Goal: Information Seeking & Learning: Learn about a topic

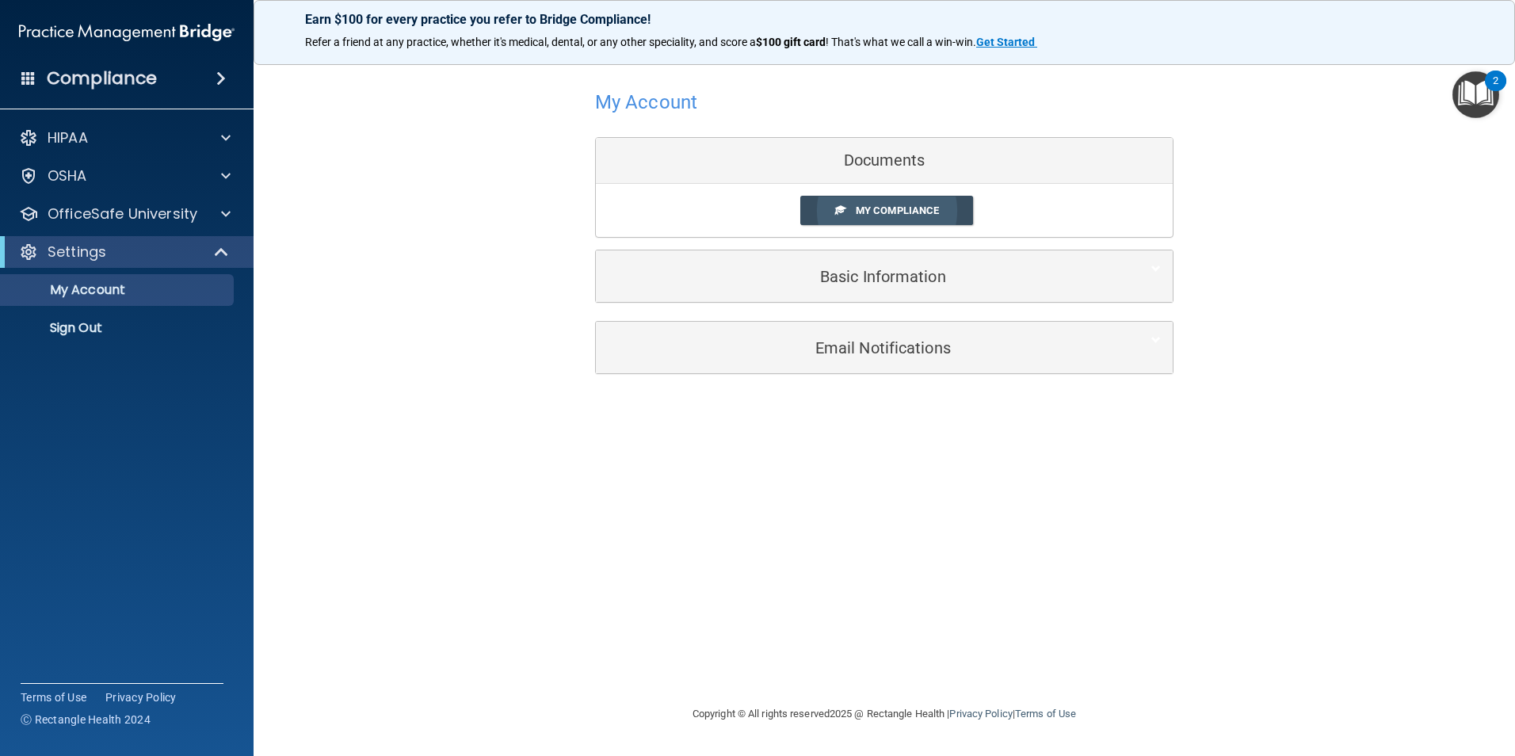
click at [866, 212] on span "My Compliance" at bounding box center [897, 210] width 83 height 12
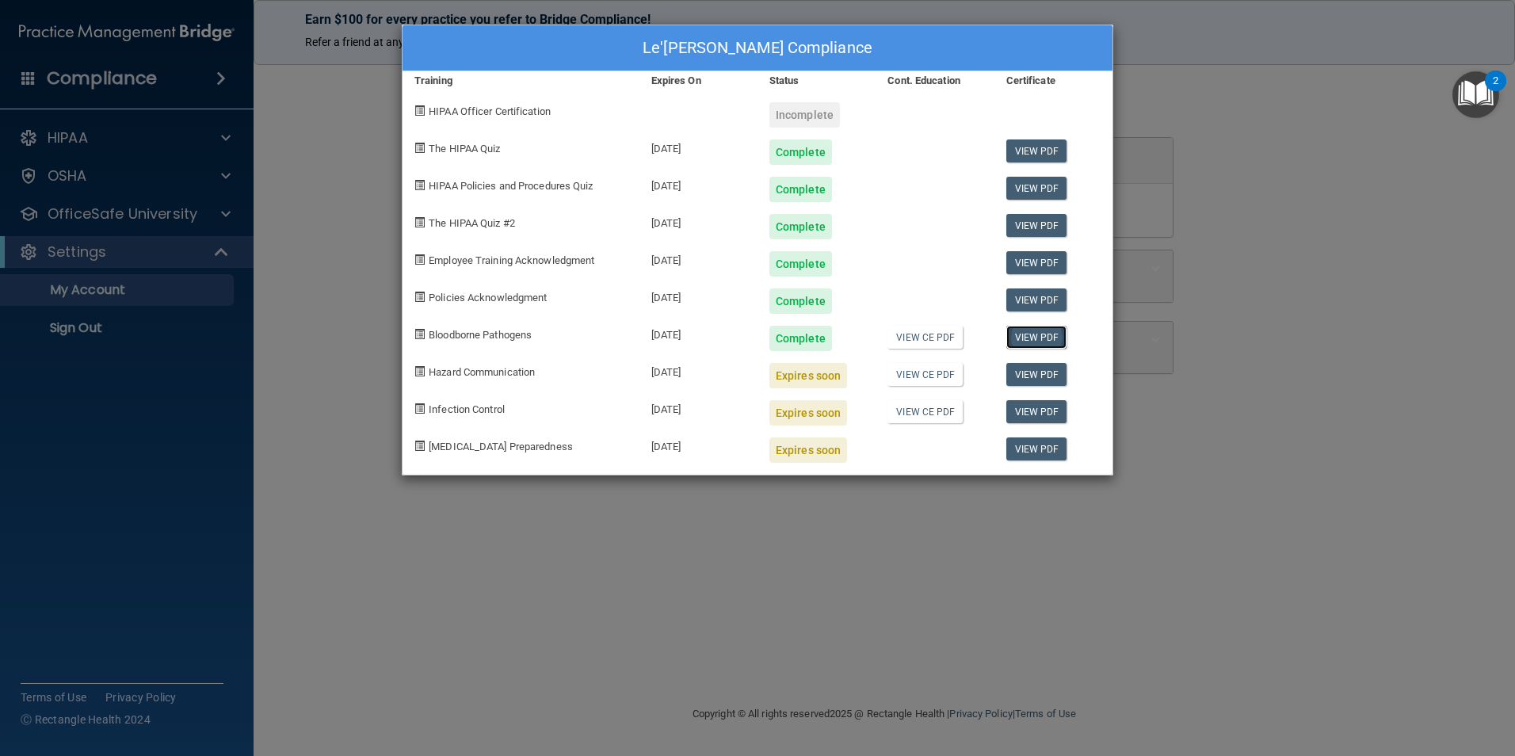
click at [1046, 339] on link "View PDF" at bounding box center [1037, 337] width 61 height 23
click at [1160, 94] on div "Le'Anne Babers's Compliance Training Expires On Status Cont. Education Certific…" at bounding box center [757, 378] width 1515 height 756
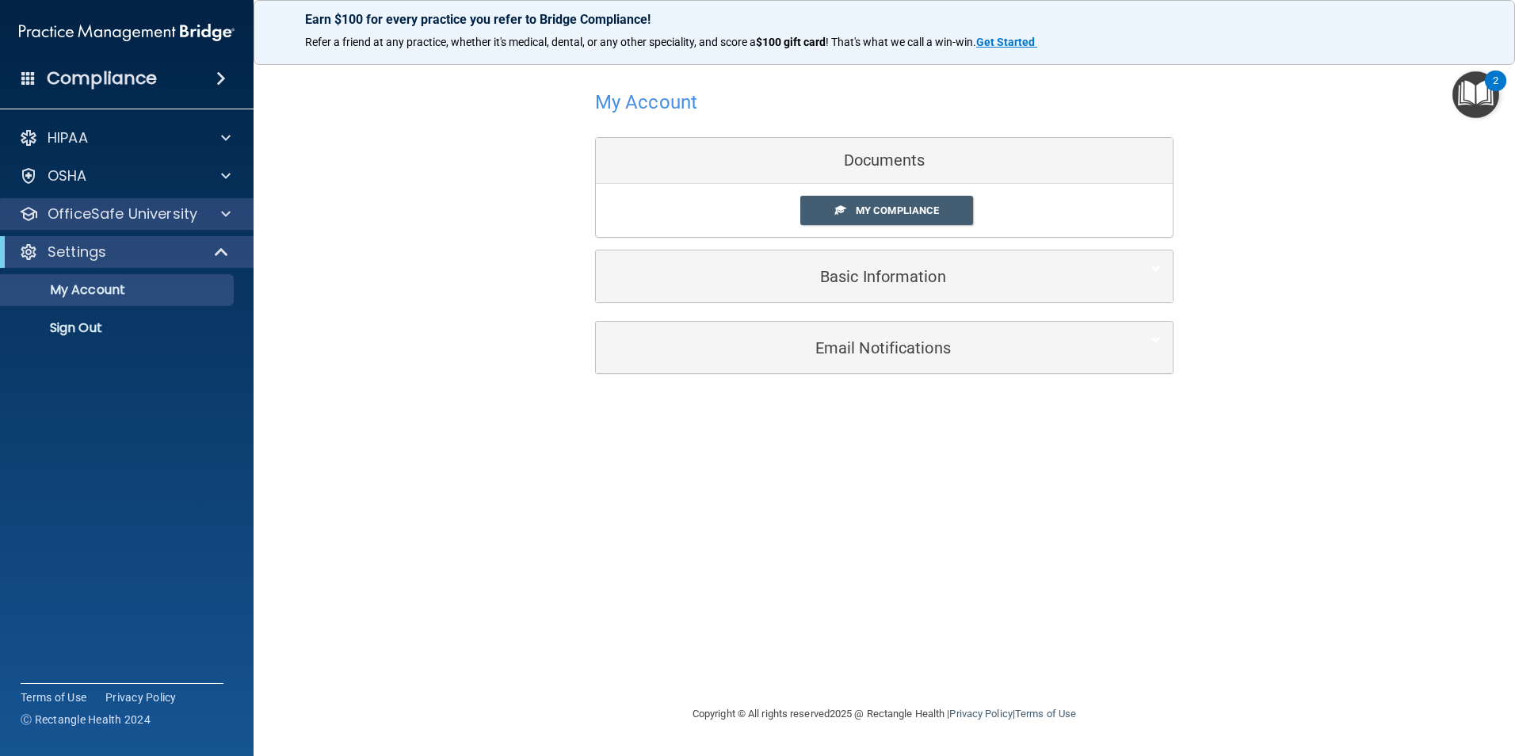
click at [111, 225] on div "OfficeSafe University" at bounding box center [127, 214] width 254 height 32
click at [195, 216] on p "OfficeSafe University" at bounding box center [123, 213] width 150 height 19
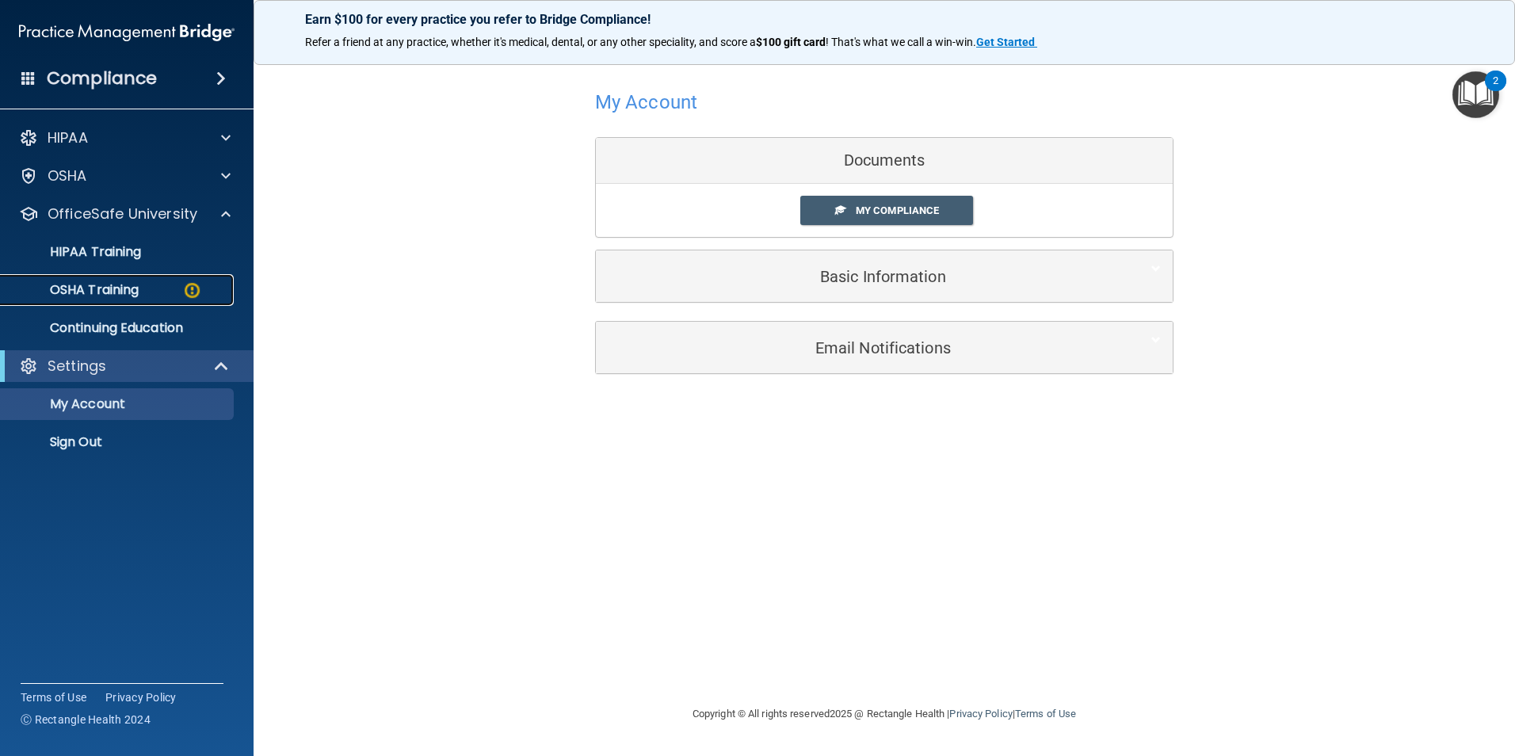
click at [105, 284] on p "OSHA Training" at bounding box center [74, 290] width 128 height 16
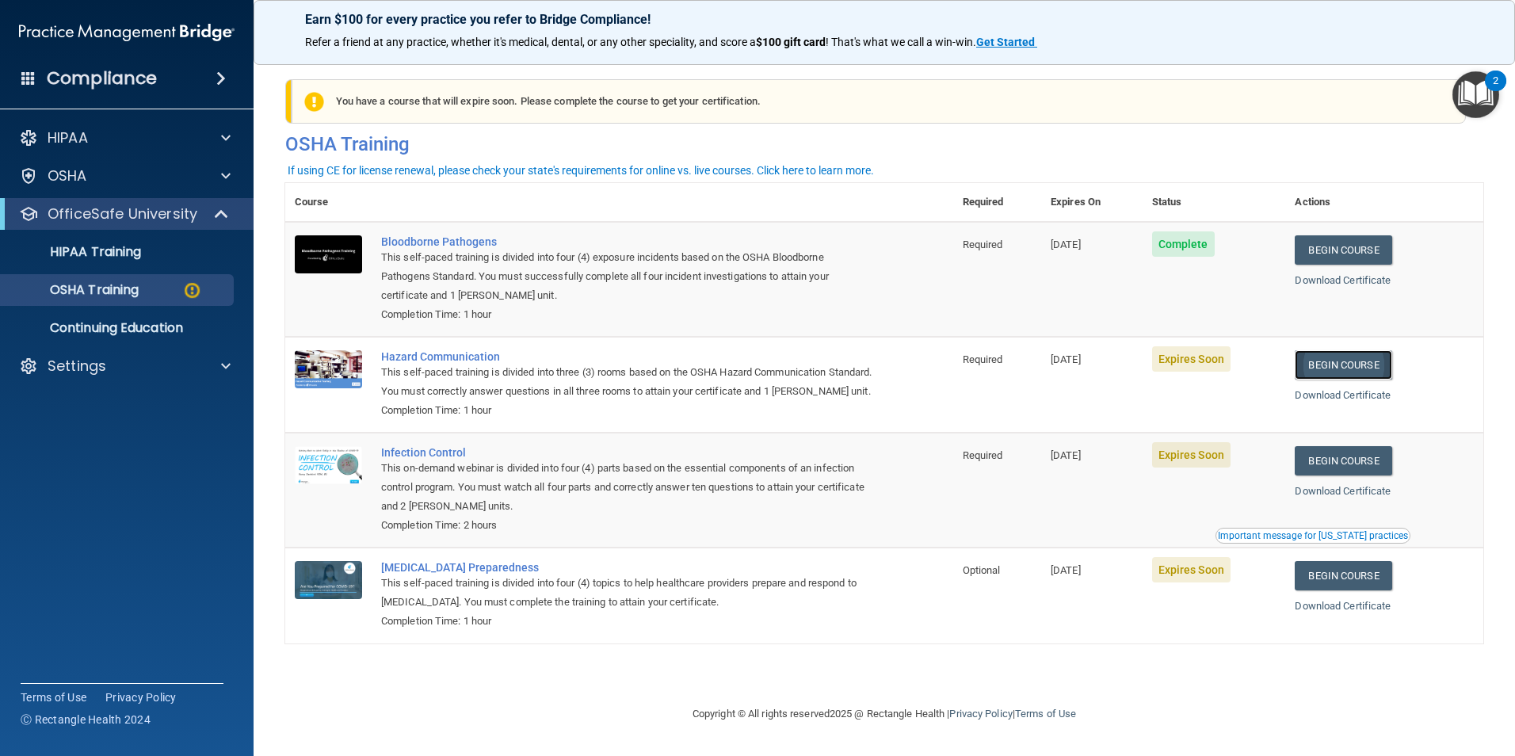
click at [1339, 373] on link "Begin Course" at bounding box center [1343, 364] width 97 height 29
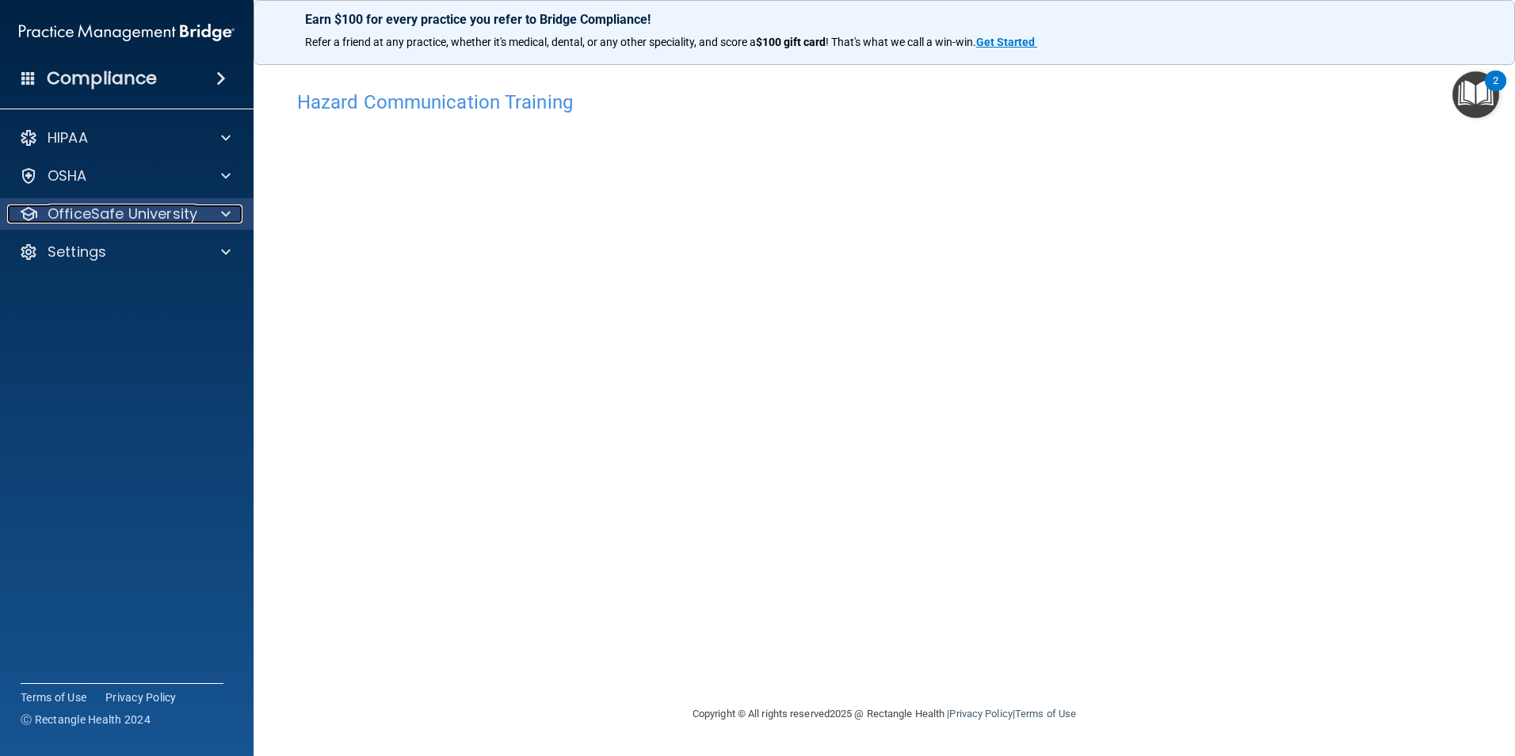
click at [227, 216] on span at bounding box center [226, 213] width 10 height 19
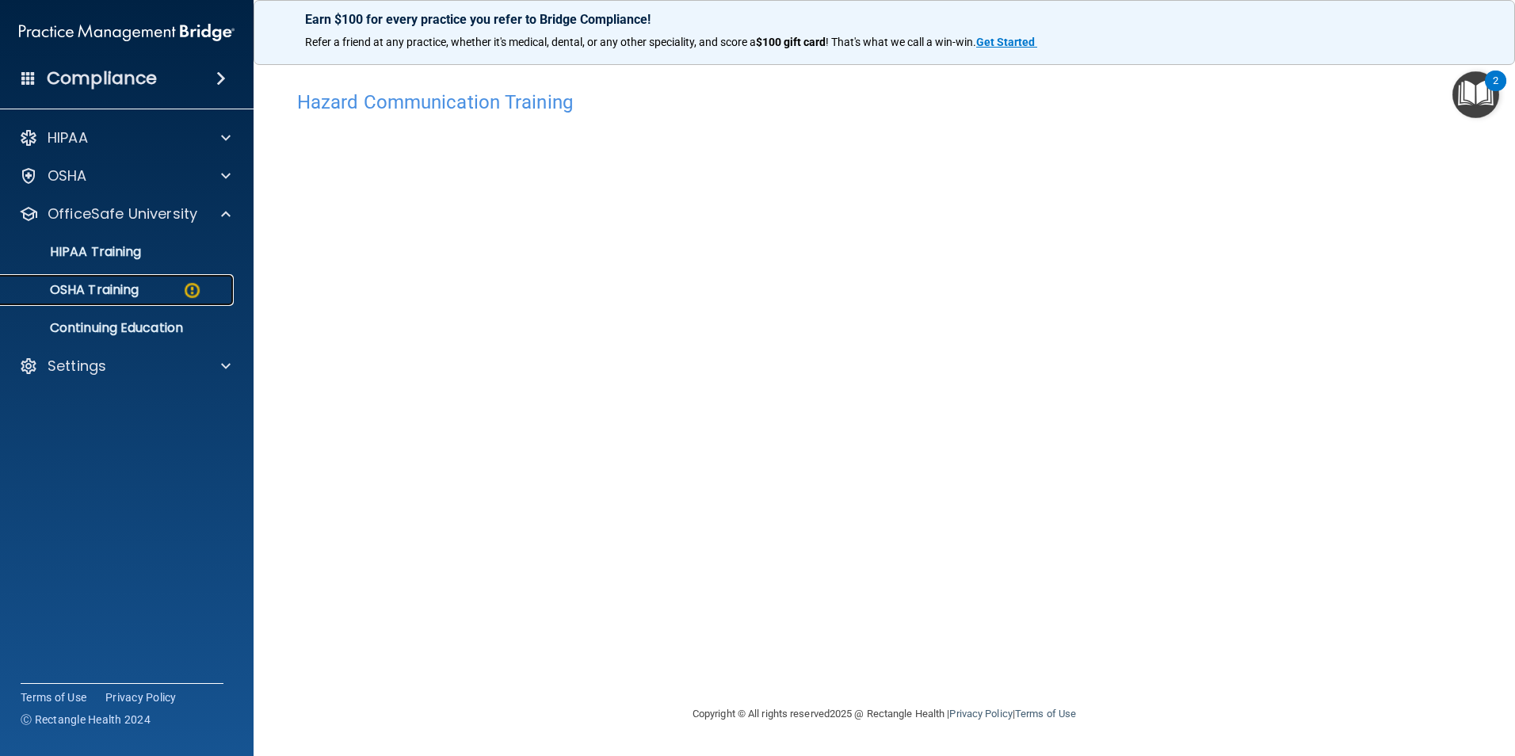
click at [151, 303] on link "OSHA Training" at bounding box center [109, 290] width 250 height 32
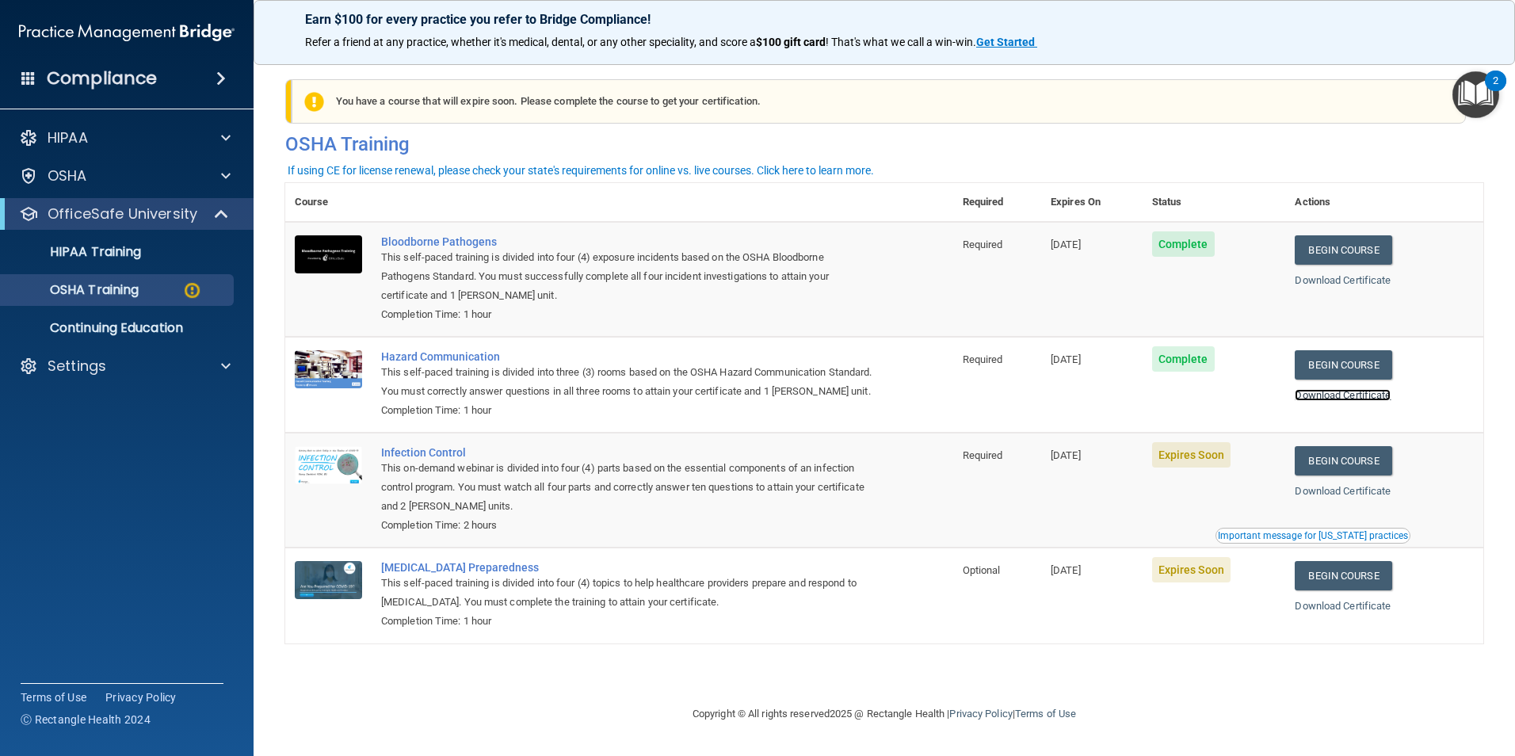
click at [1361, 398] on link "Download Certificate" at bounding box center [1343, 395] width 96 height 12
click at [1344, 476] on link "Begin Course" at bounding box center [1343, 460] width 97 height 29
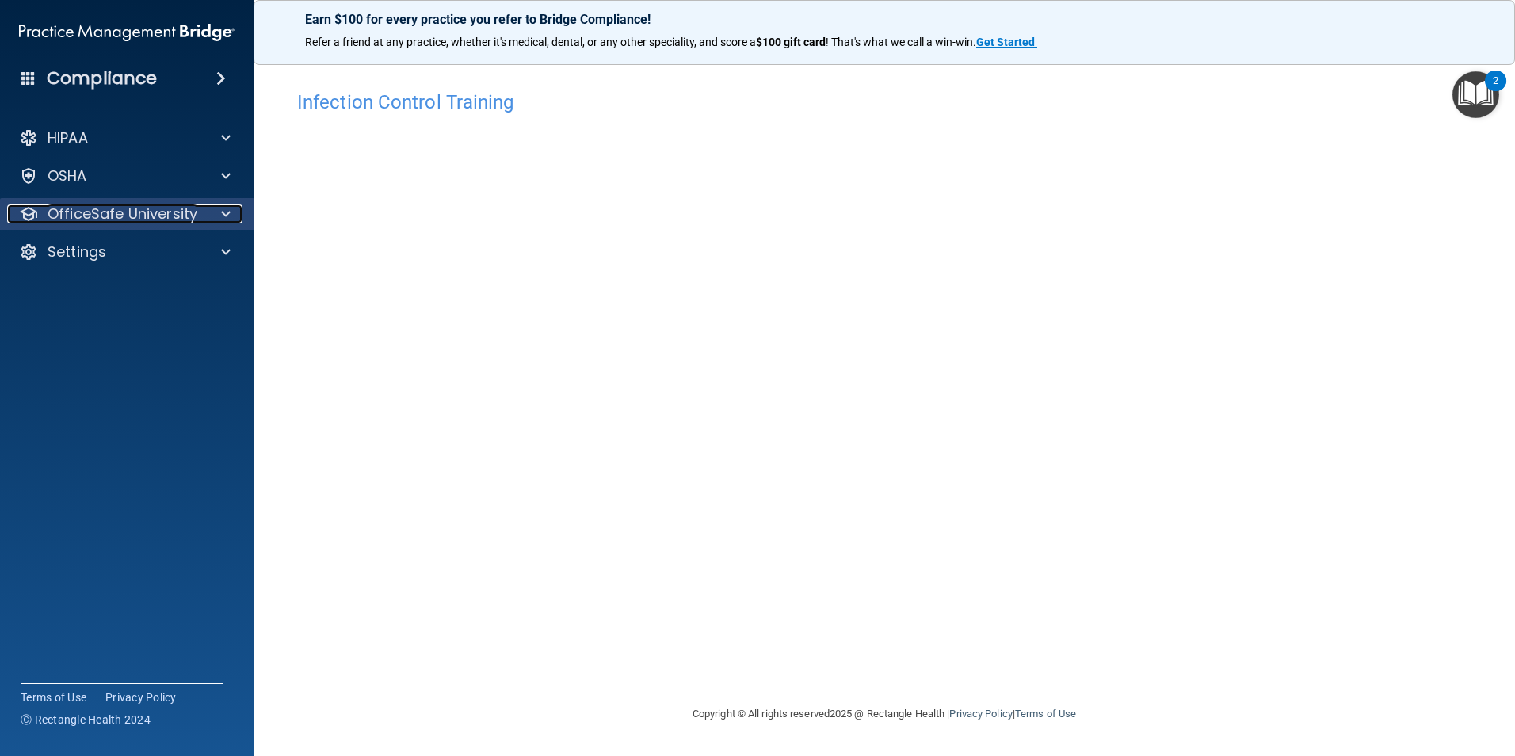
click at [121, 204] on p "OfficeSafe University" at bounding box center [123, 213] width 150 height 19
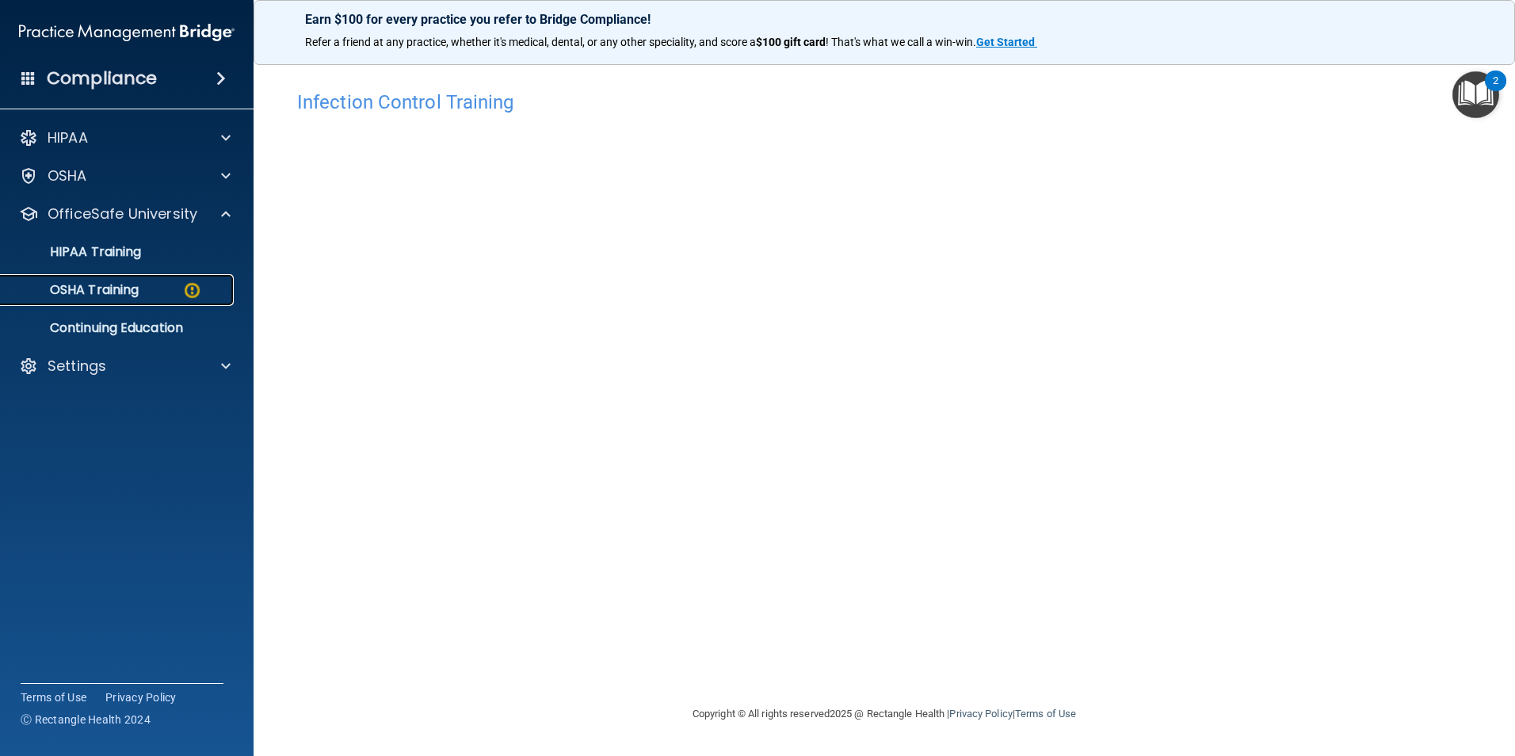
click at [138, 304] on link "OSHA Training" at bounding box center [109, 290] width 250 height 32
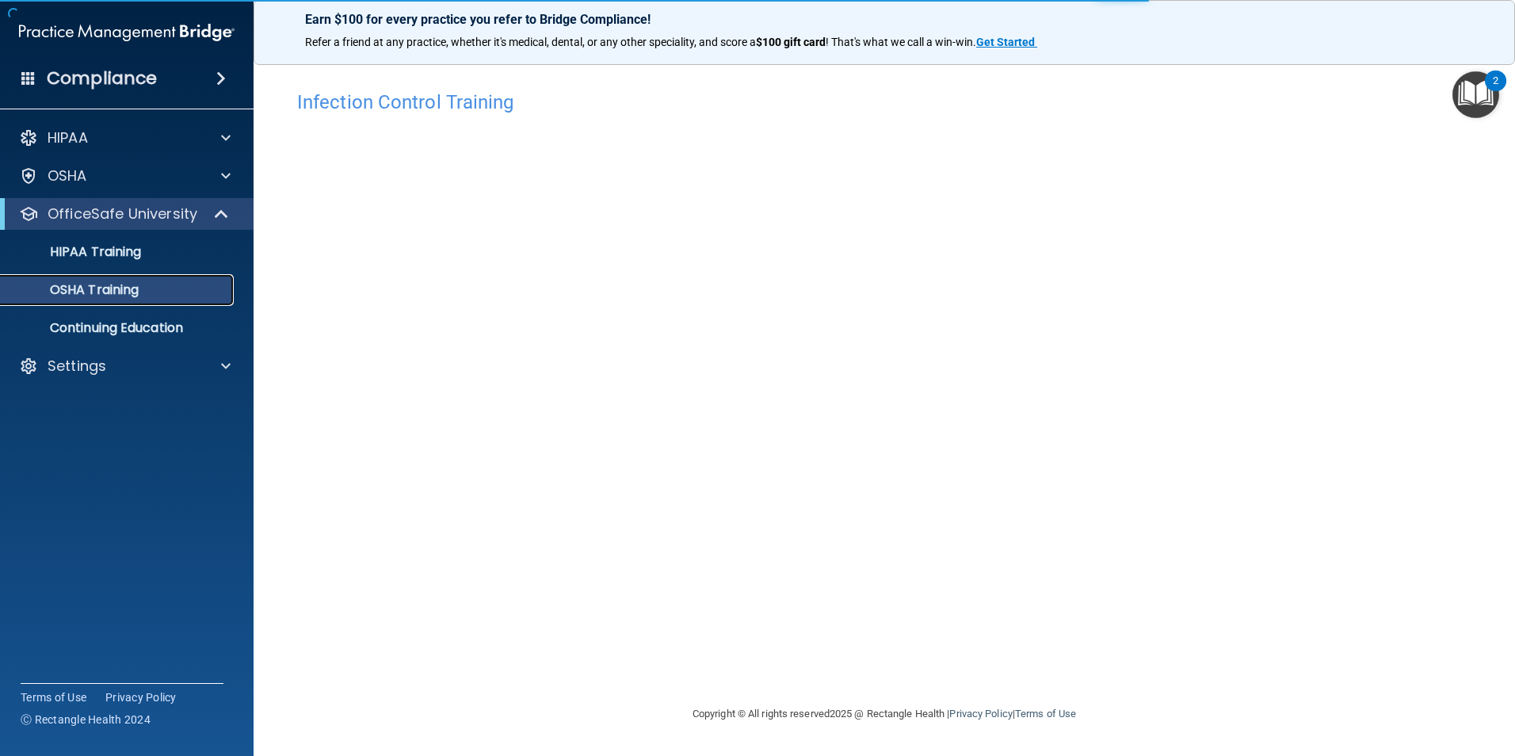
click at [134, 297] on p "OSHA Training" at bounding box center [74, 290] width 128 height 16
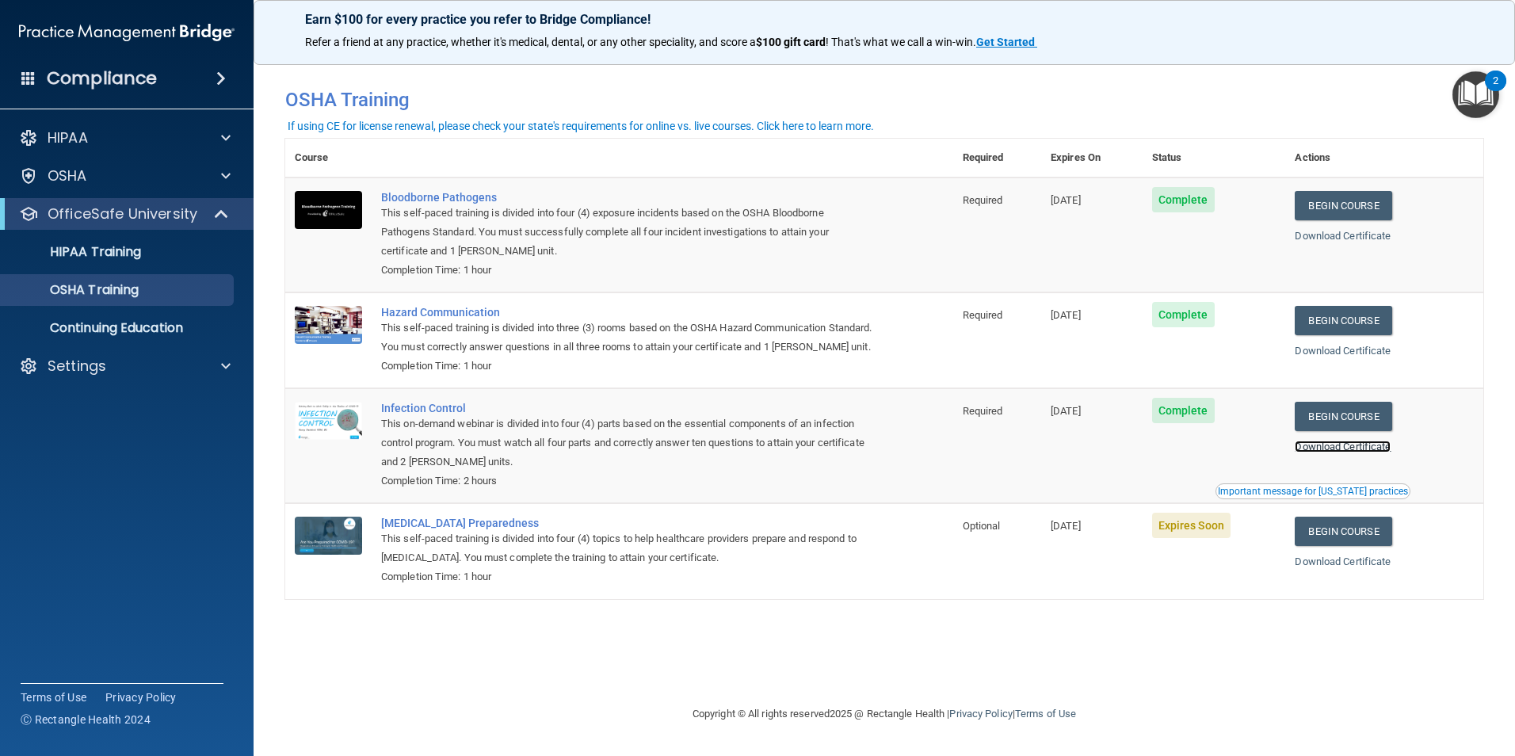
click at [1373, 453] on link "Download Certificate" at bounding box center [1343, 447] width 96 height 12
click at [1342, 546] on link "Begin Course" at bounding box center [1343, 531] width 97 height 29
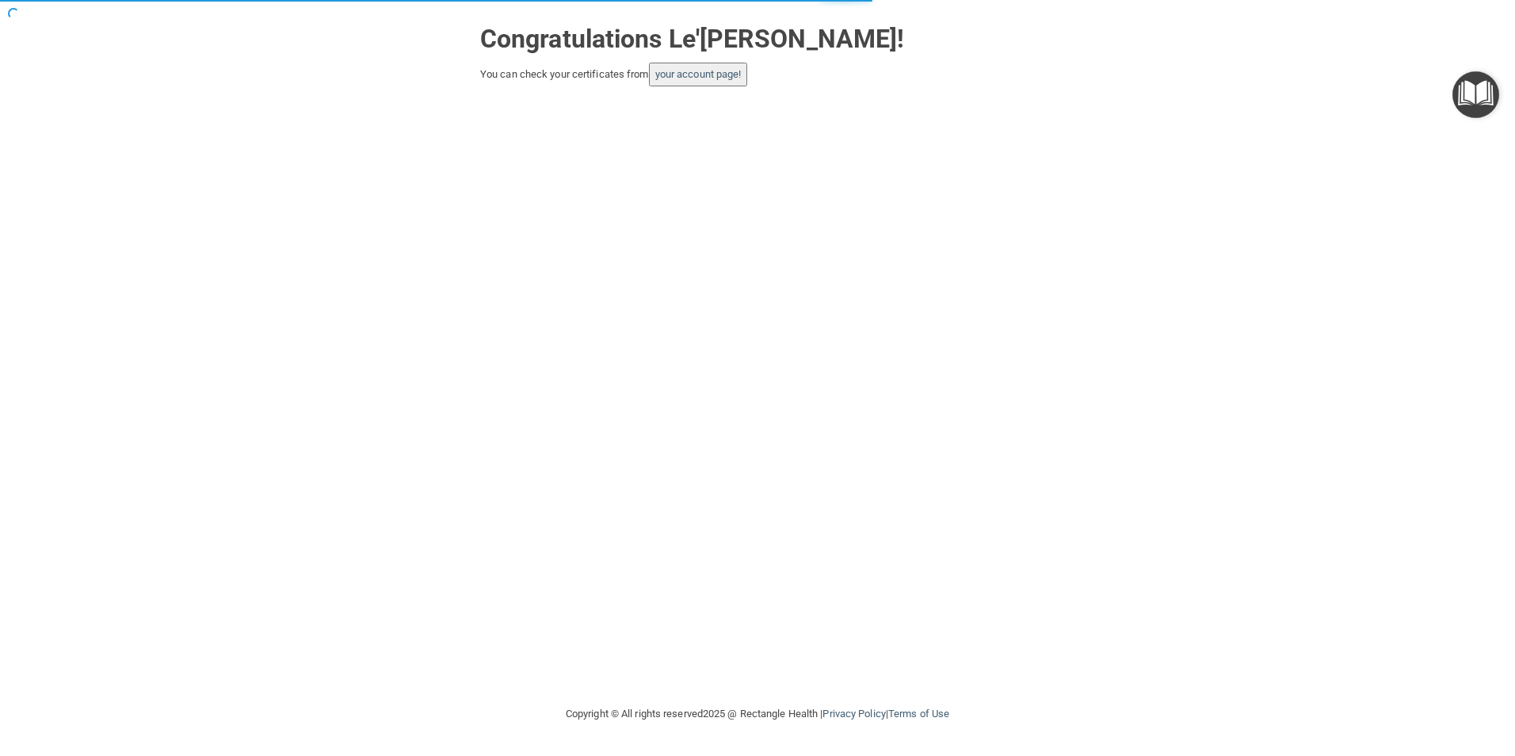
click at [713, 82] on button "your account page!" at bounding box center [698, 75] width 99 height 24
click at [700, 71] on link "your account page!" at bounding box center [698, 74] width 86 height 12
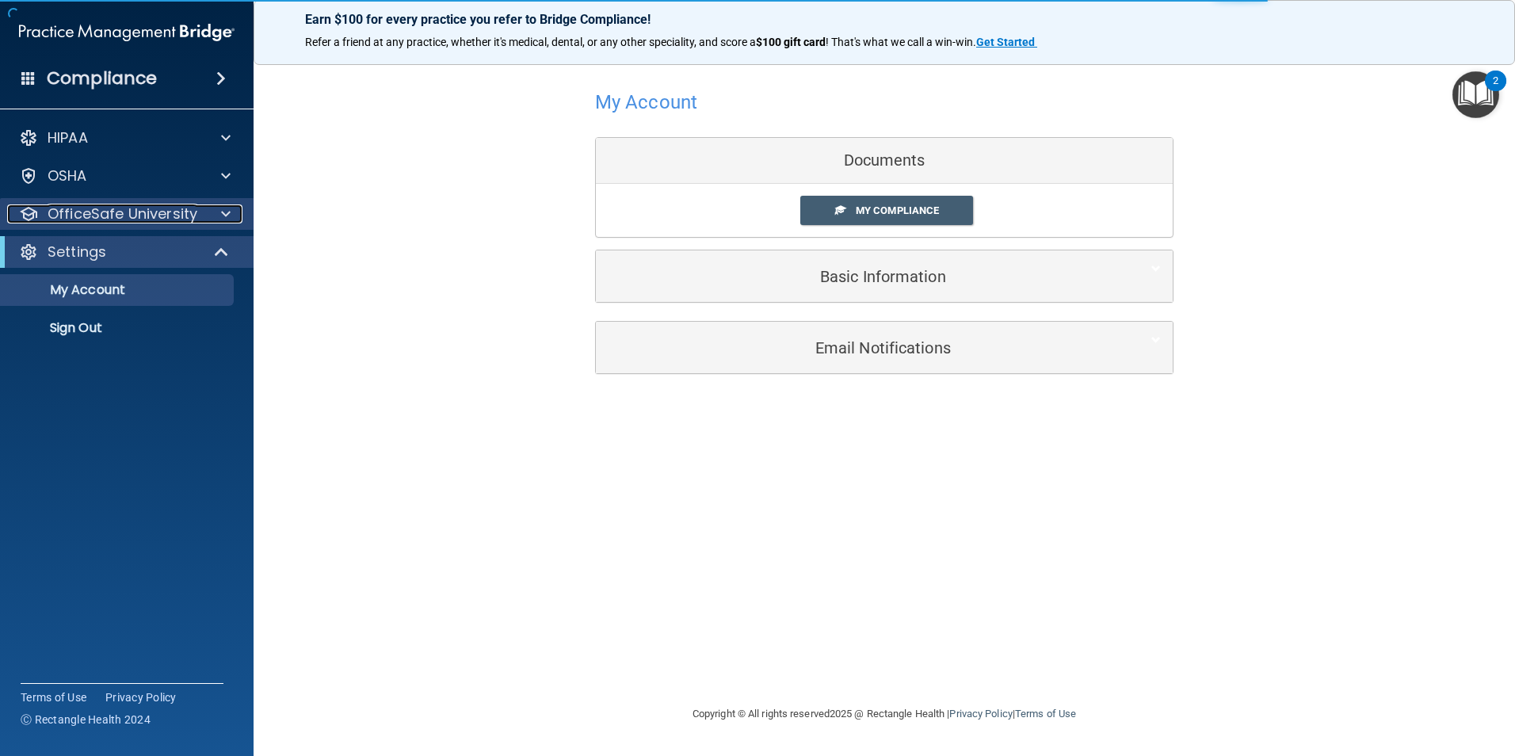
click at [58, 213] on p "OfficeSafe University" at bounding box center [123, 213] width 150 height 19
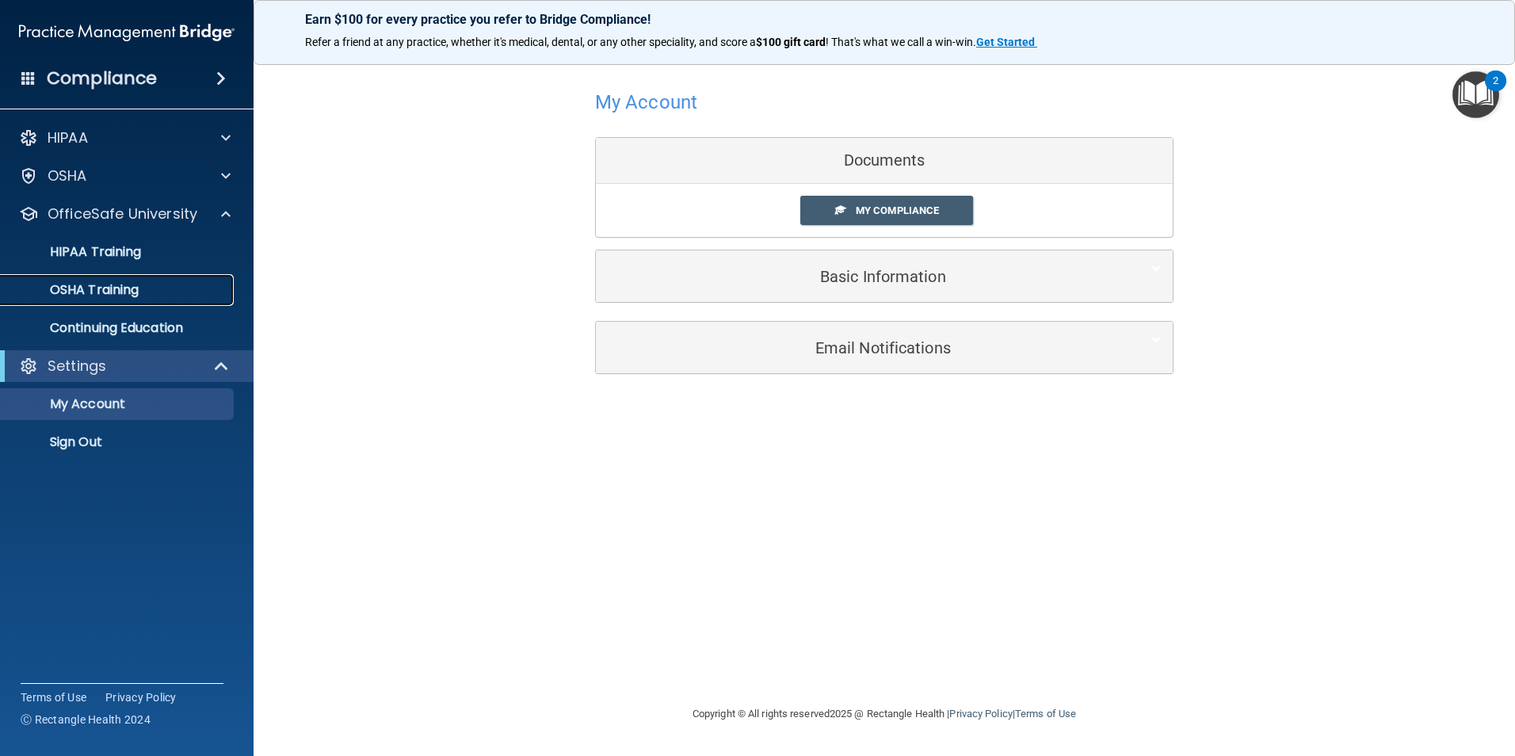
click at [79, 293] on p "OSHA Training" at bounding box center [74, 290] width 128 height 16
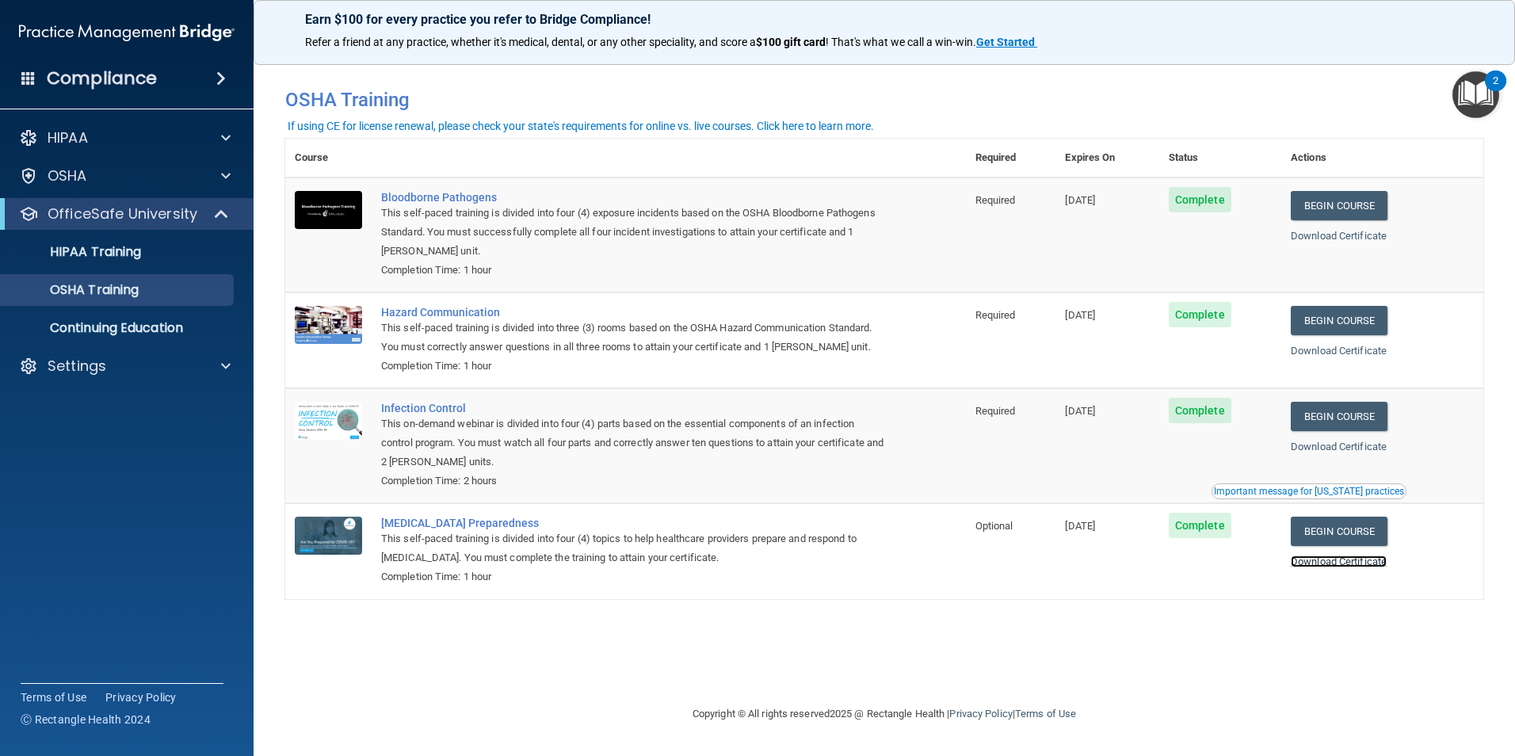
click at [1347, 567] on link "Download Certificate" at bounding box center [1339, 562] width 96 height 12
click at [66, 241] on link "HIPAA Training" at bounding box center [109, 252] width 250 height 32
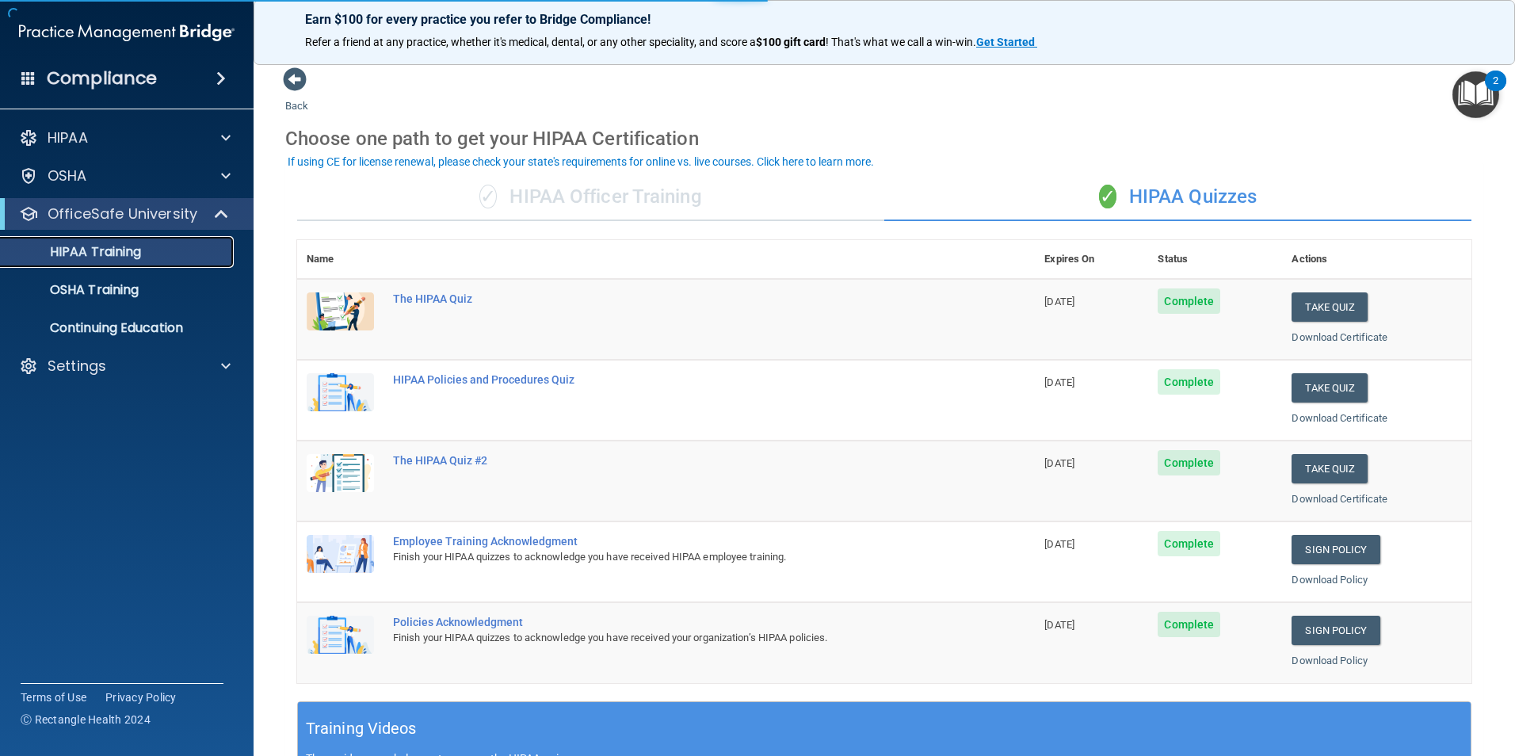
click at [143, 254] on div "HIPAA Training" at bounding box center [118, 252] width 216 height 16
click at [123, 327] on p "Continuing Education" at bounding box center [118, 328] width 216 height 16
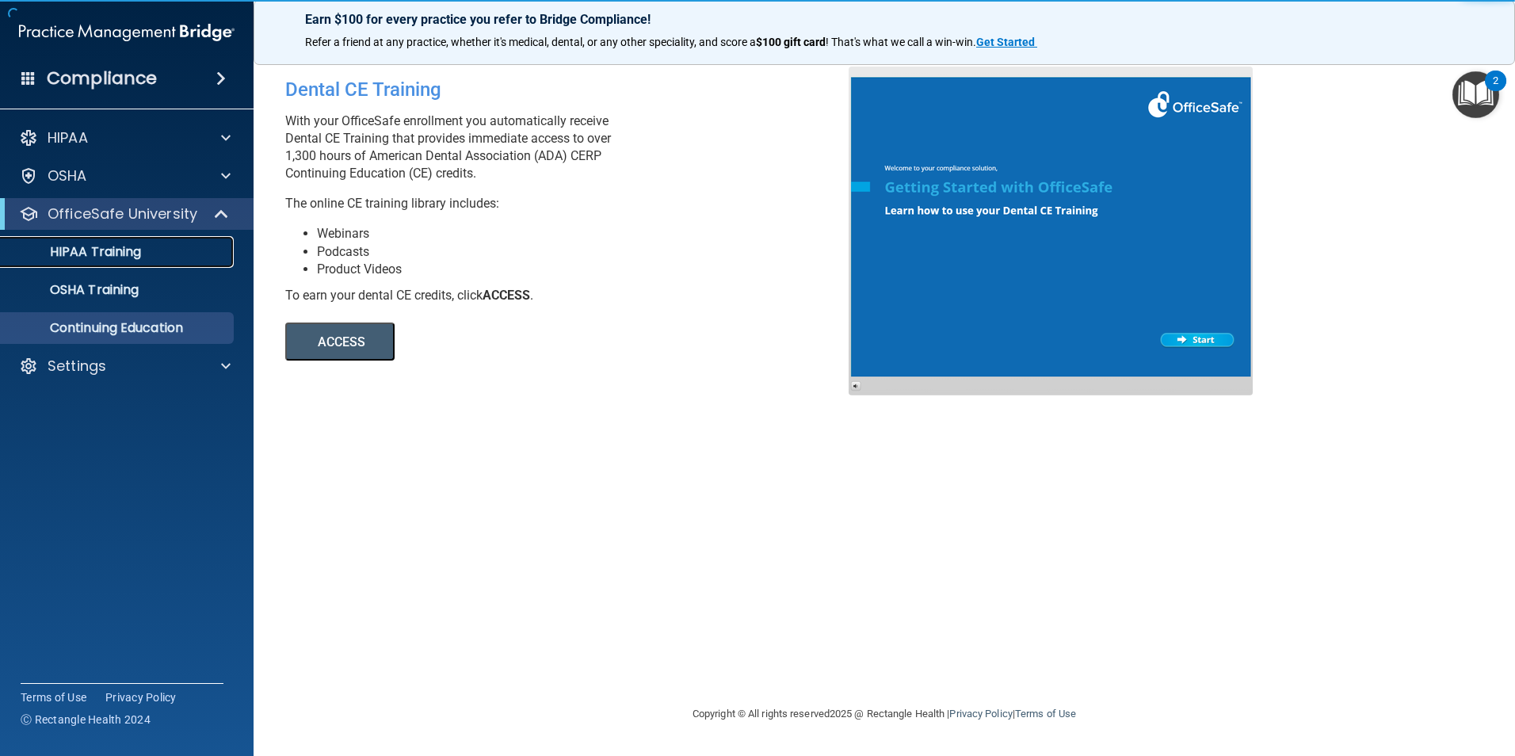
click at [121, 257] on p "HIPAA Training" at bounding box center [75, 252] width 131 height 16
